Goal: Task Accomplishment & Management: Use online tool/utility

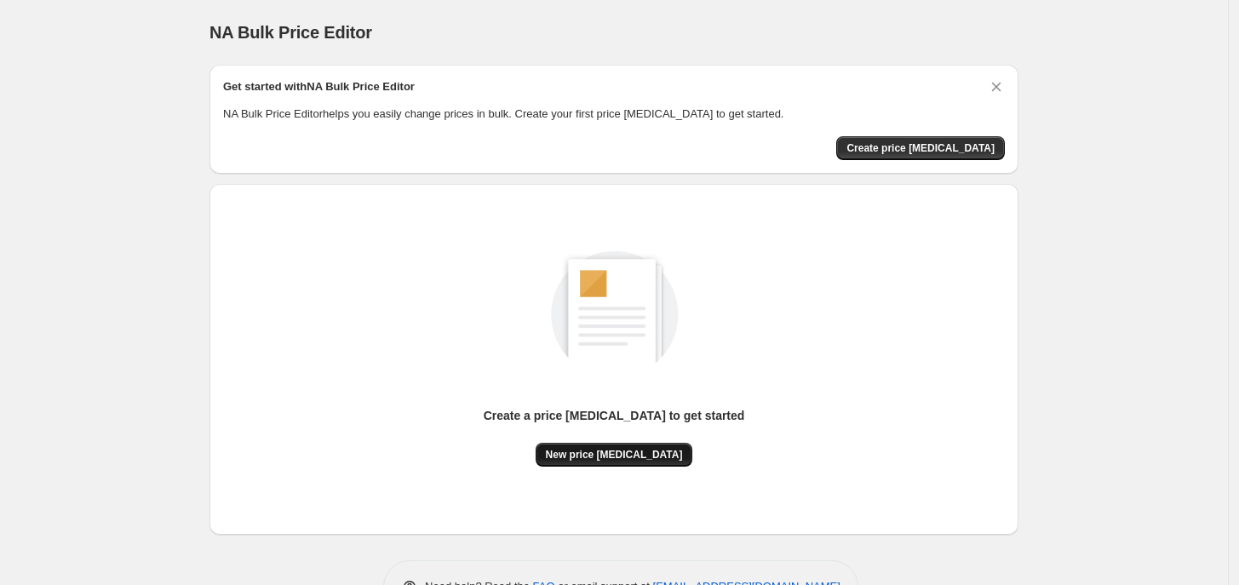
click at [617, 444] on button "New price [MEDICAL_DATA]" at bounding box center [613, 455] width 157 height 24
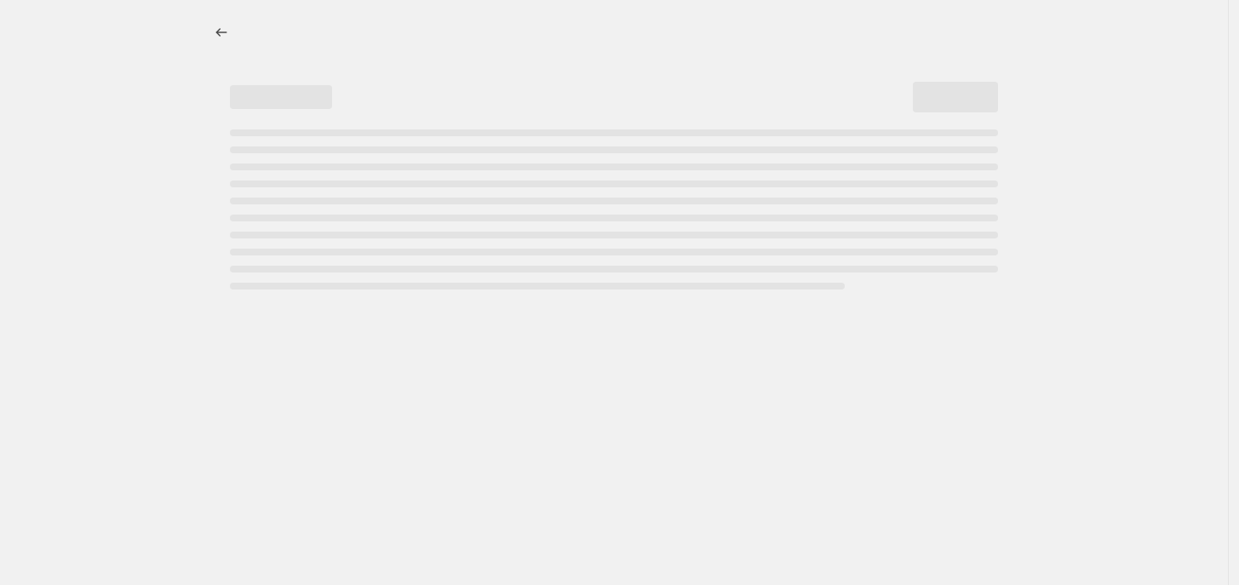
select select "percentage"
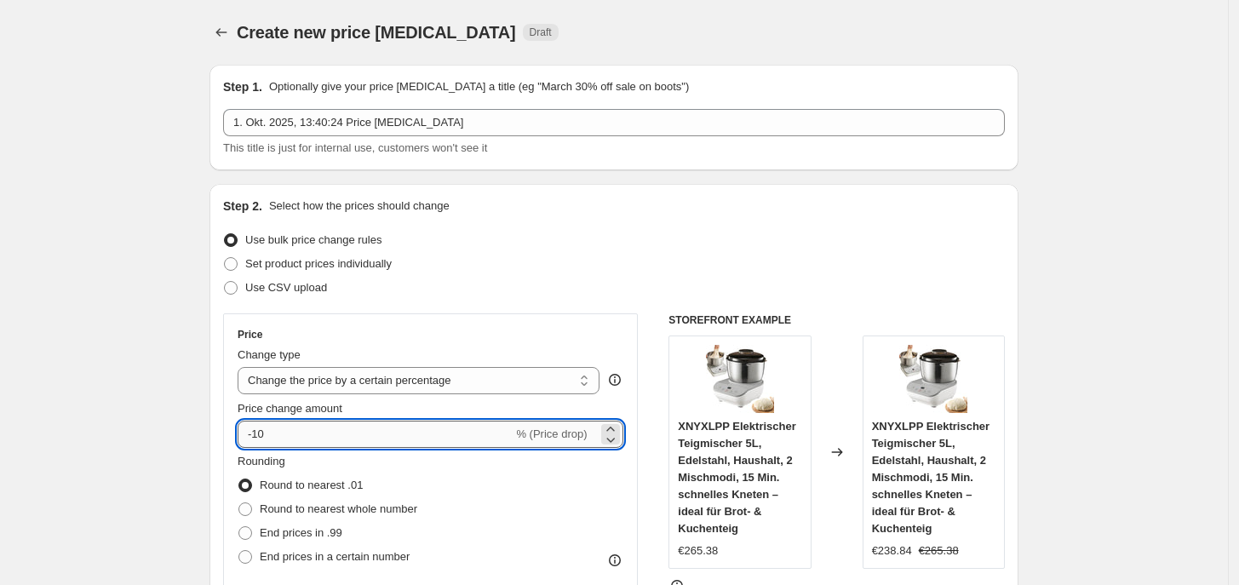
click at [312, 432] on input "-10" at bounding box center [375, 434] width 275 height 27
type input "-1"
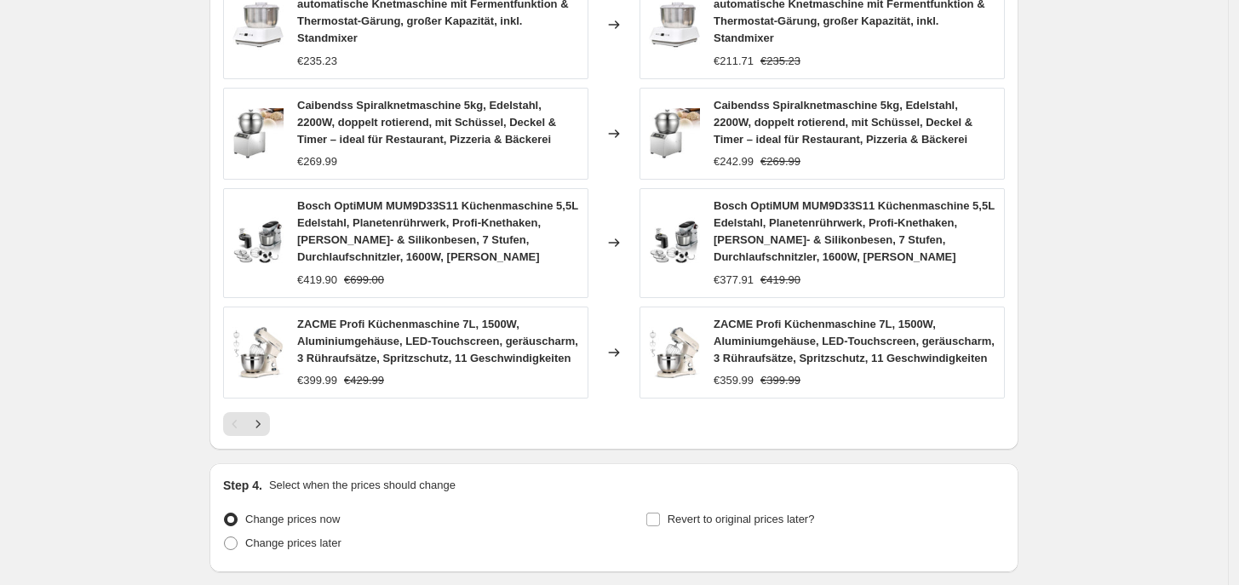
scroll to position [1170, 0]
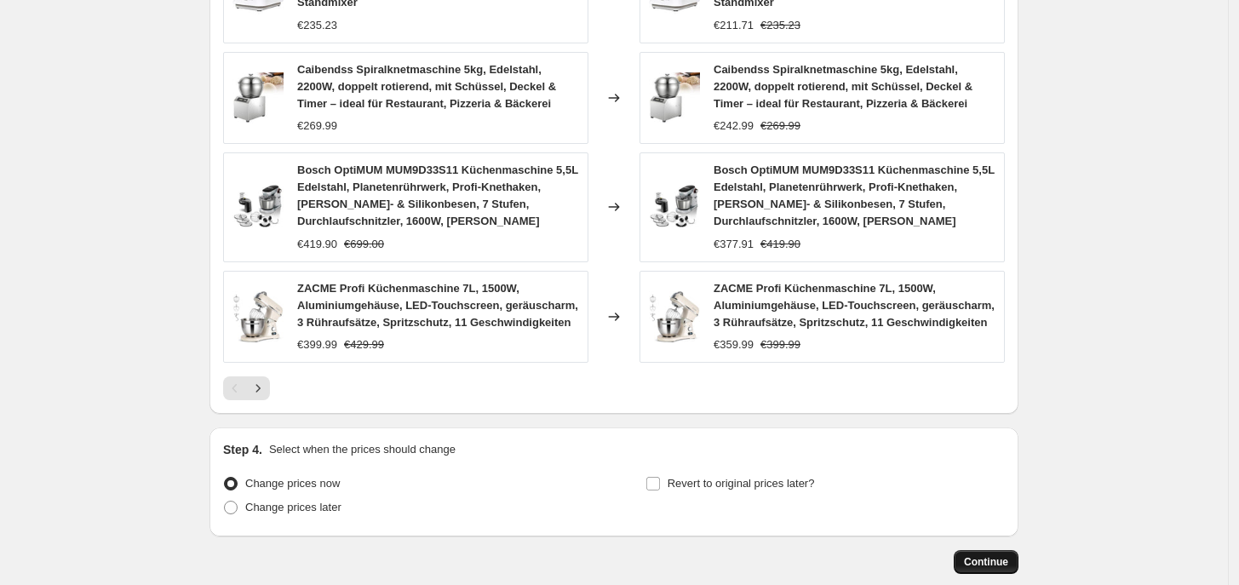
type input "-35"
click at [983, 574] on button "Continue" at bounding box center [985, 562] width 65 height 24
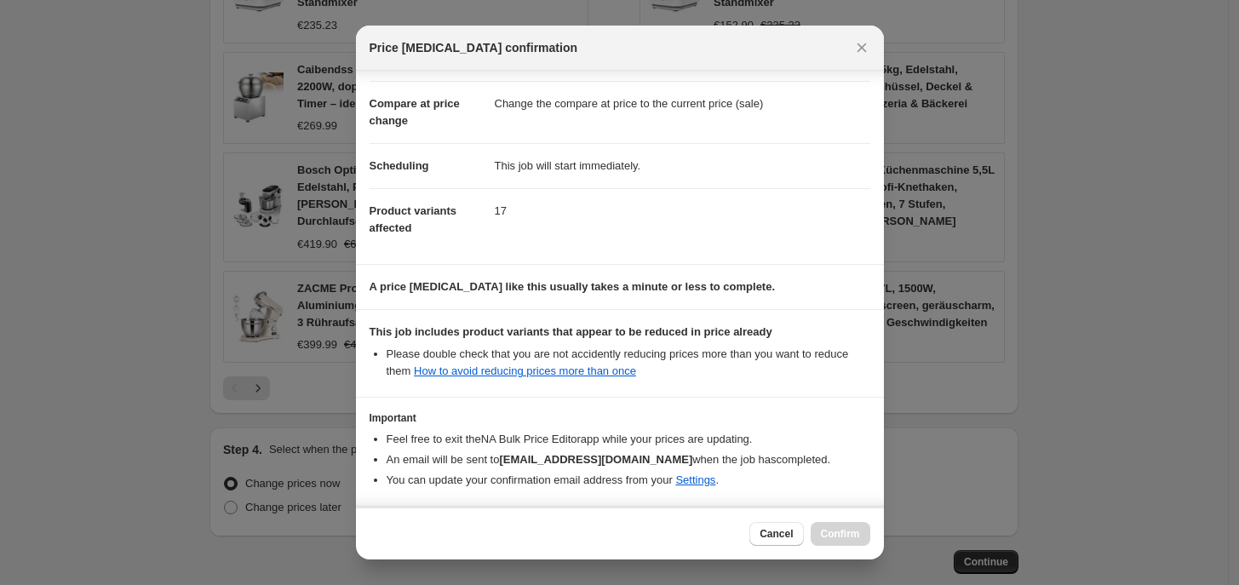
scroll to position [133, 0]
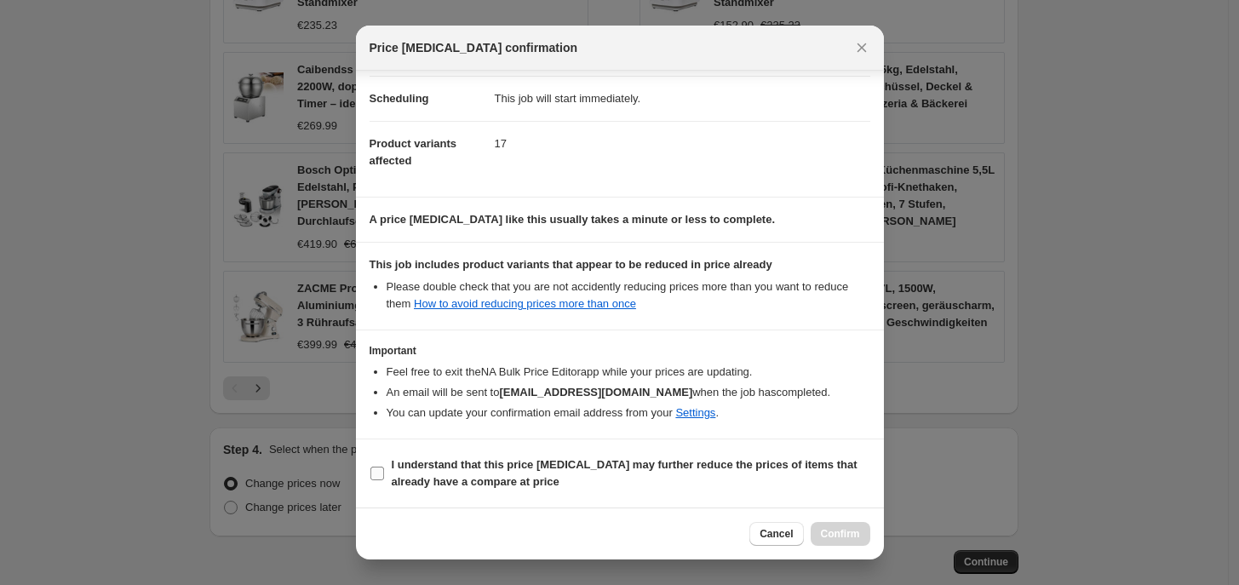
click at [400, 467] on b "I understand that this price [MEDICAL_DATA] may further reduce the prices of it…" at bounding box center [625, 473] width 466 height 30
click at [384, 467] on input "I understand that this price [MEDICAL_DATA] may further reduce the prices of it…" at bounding box center [377, 473] width 14 height 14
checkbox input "true"
click at [843, 534] on span "Confirm" at bounding box center [840, 534] width 39 height 14
click at [843, 535] on div "Cancel Confirm" at bounding box center [809, 534] width 120 height 24
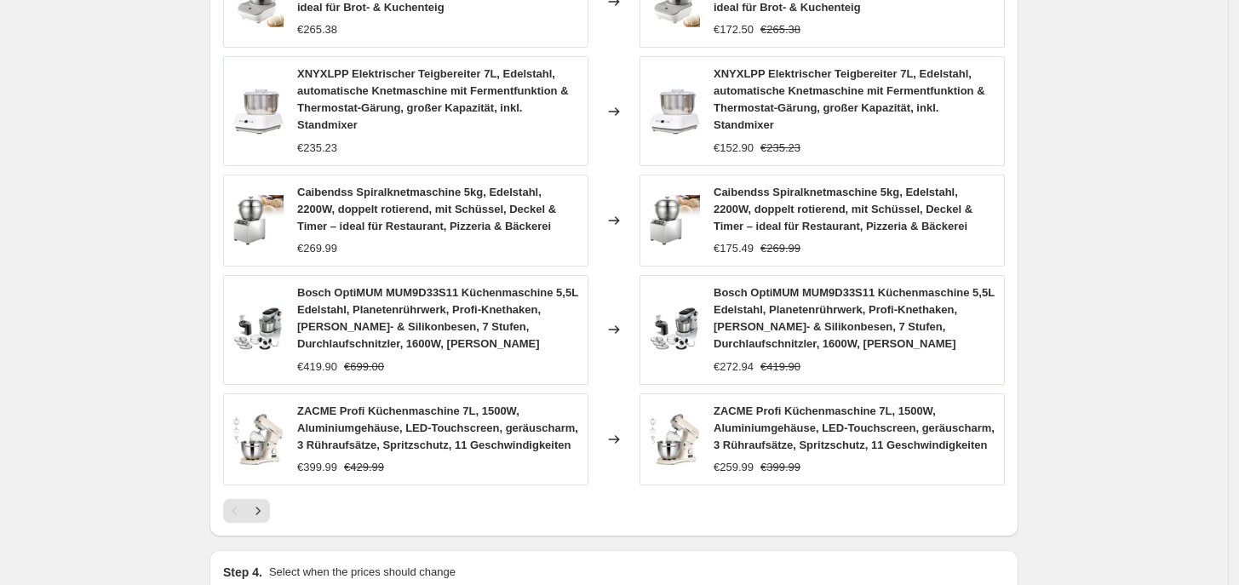
scroll to position [1215, 0]
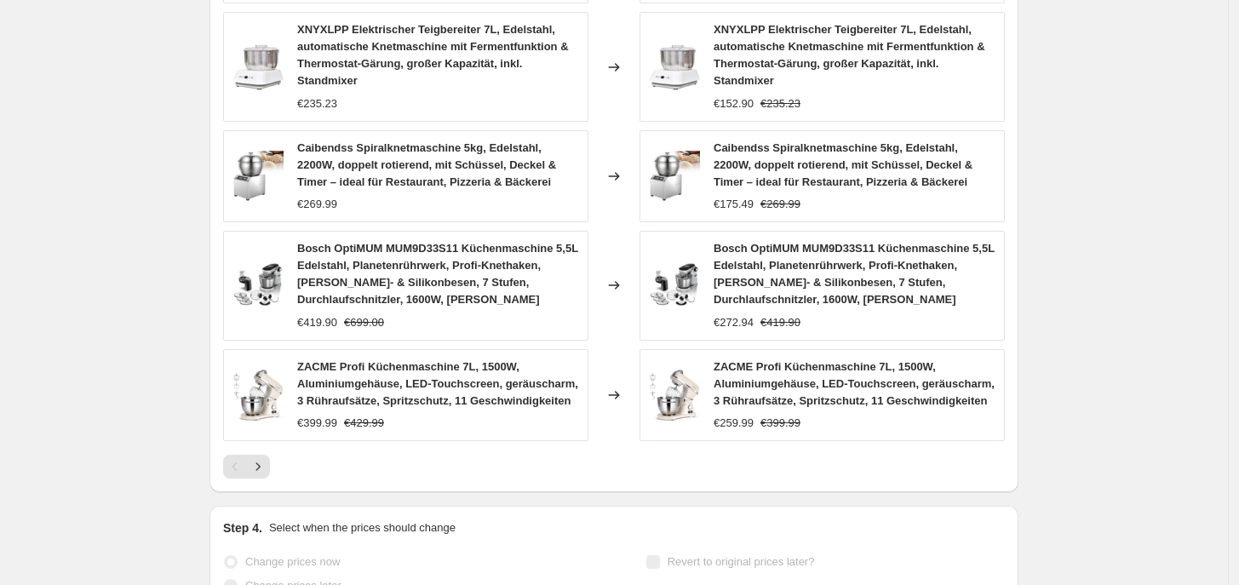
drag, startPoint x: 1031, startPoint y: 247, endPoint x: 1007, endPoint y: 239, distance: 25.0
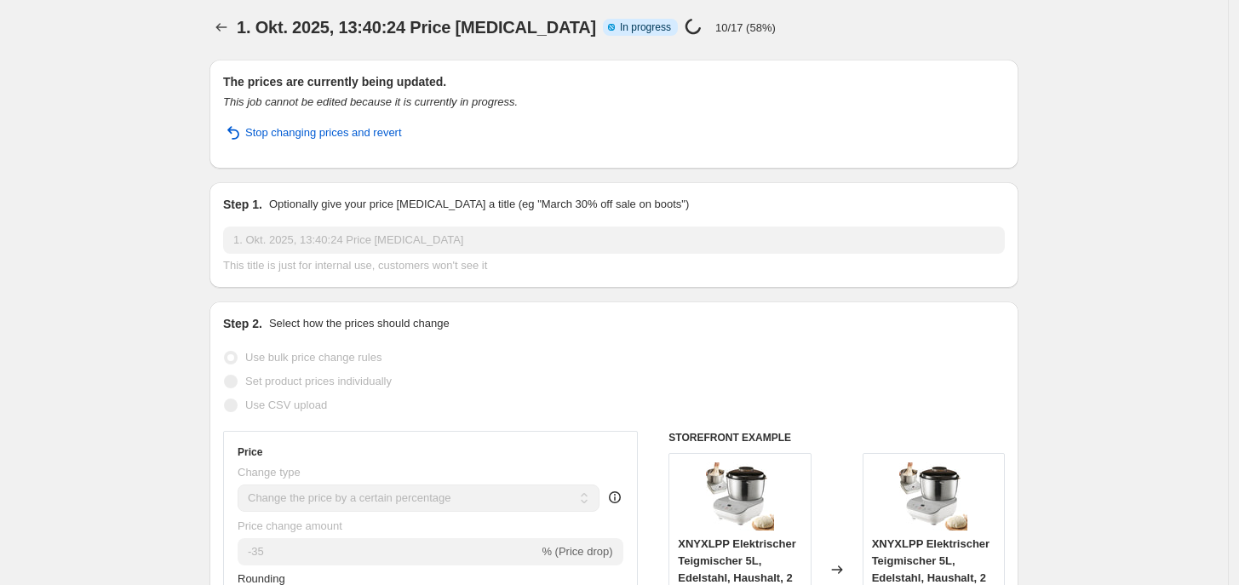
scroll to position [0, 0]
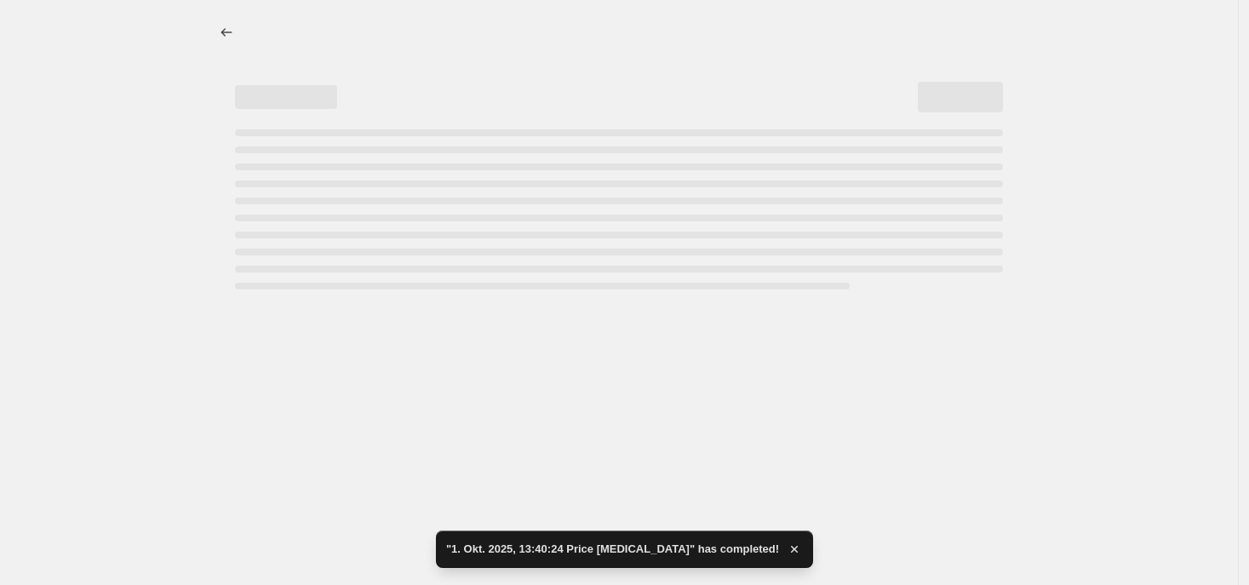
select select "percentage"
